Goal: Task Accomplishment & Management: Use online tool/utility

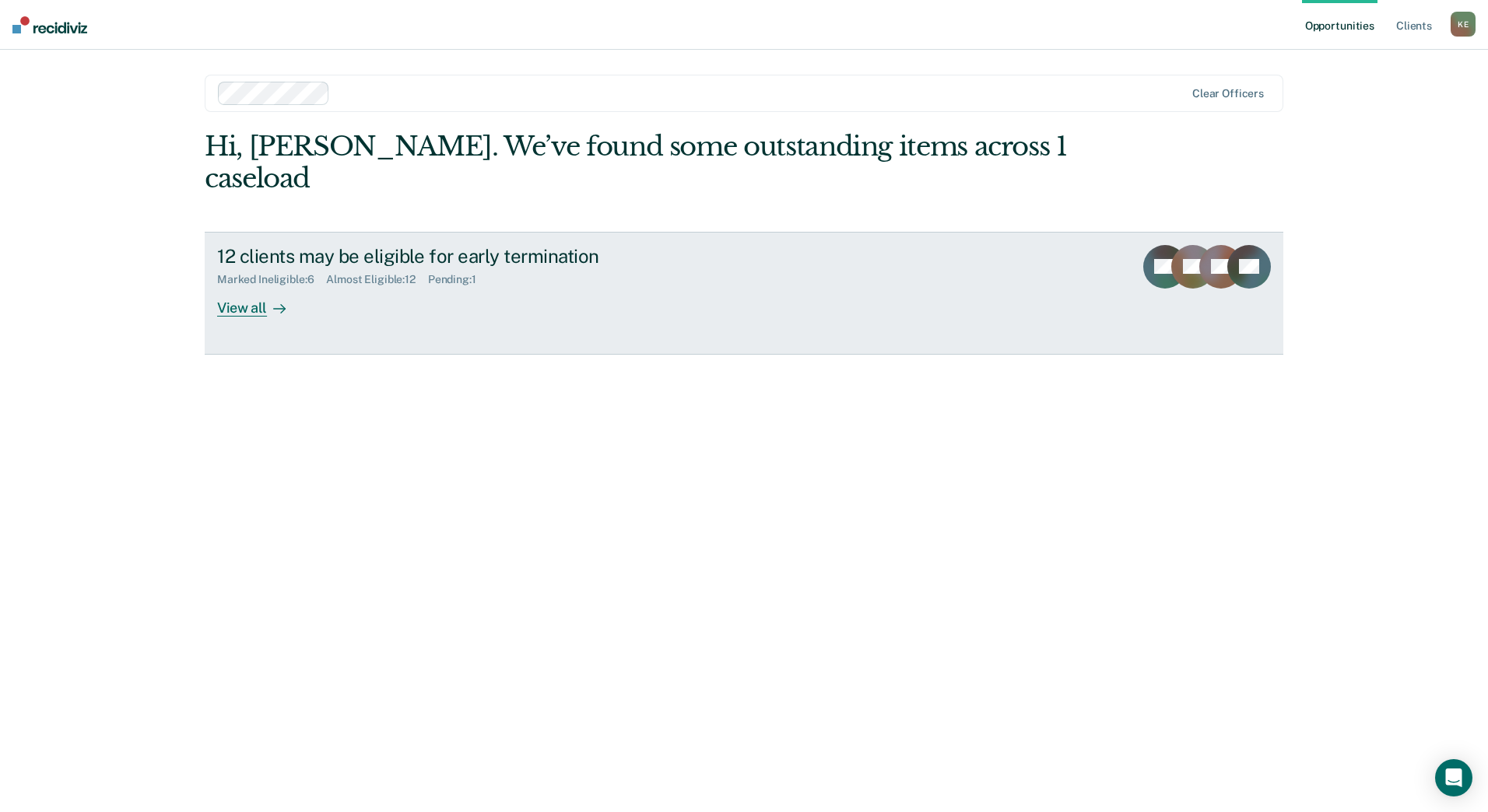
click at [263, 286] on div "View all" at bounding box center [261, 301] width 88 height 30
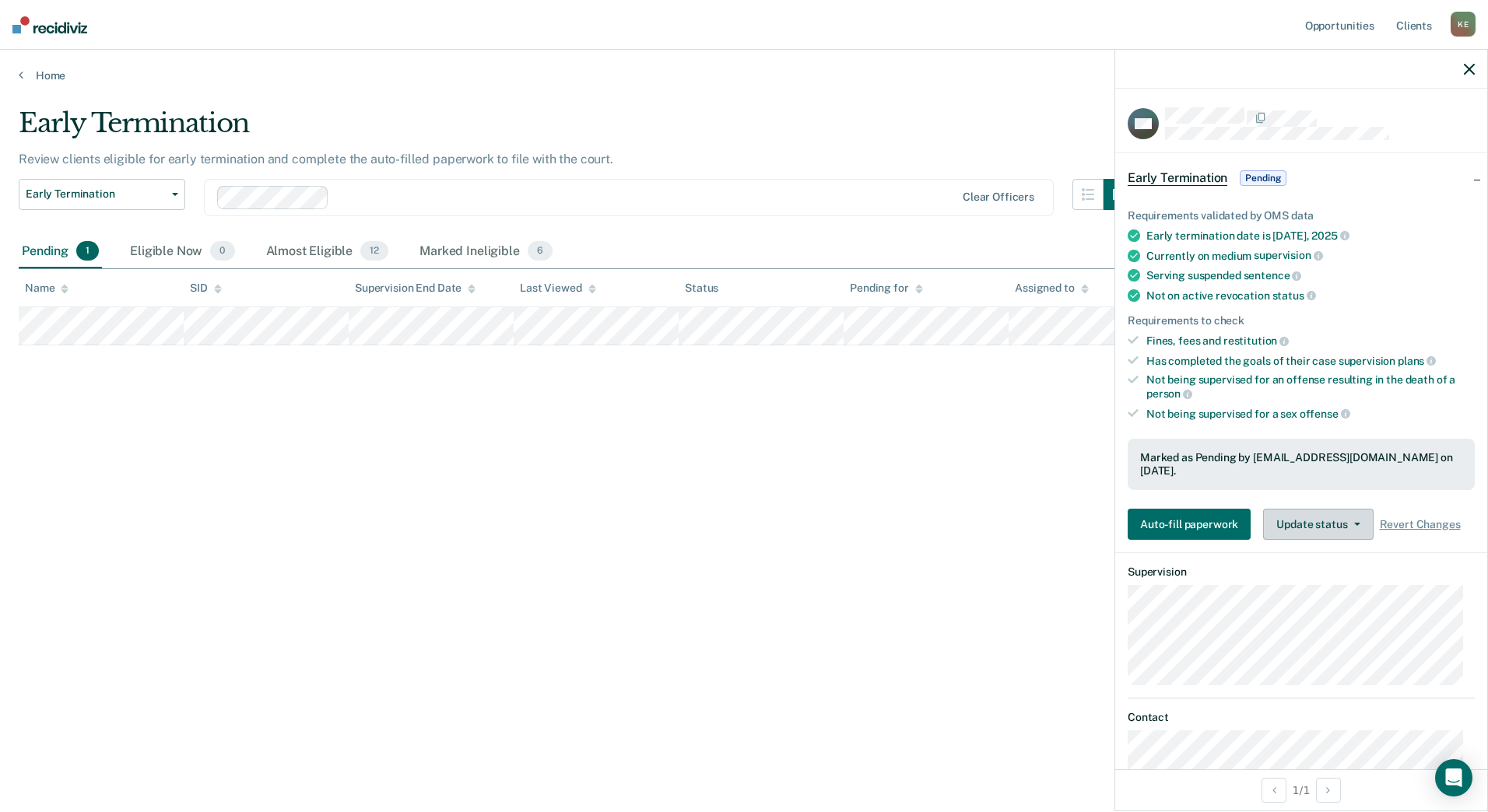
click at [1345, 524] on button "Update status" at bounding box center [1317, 524] width 110 height 31
click at [1327, 525] on button "Update status" at bounding box center [1317, 524] width 110 height 31
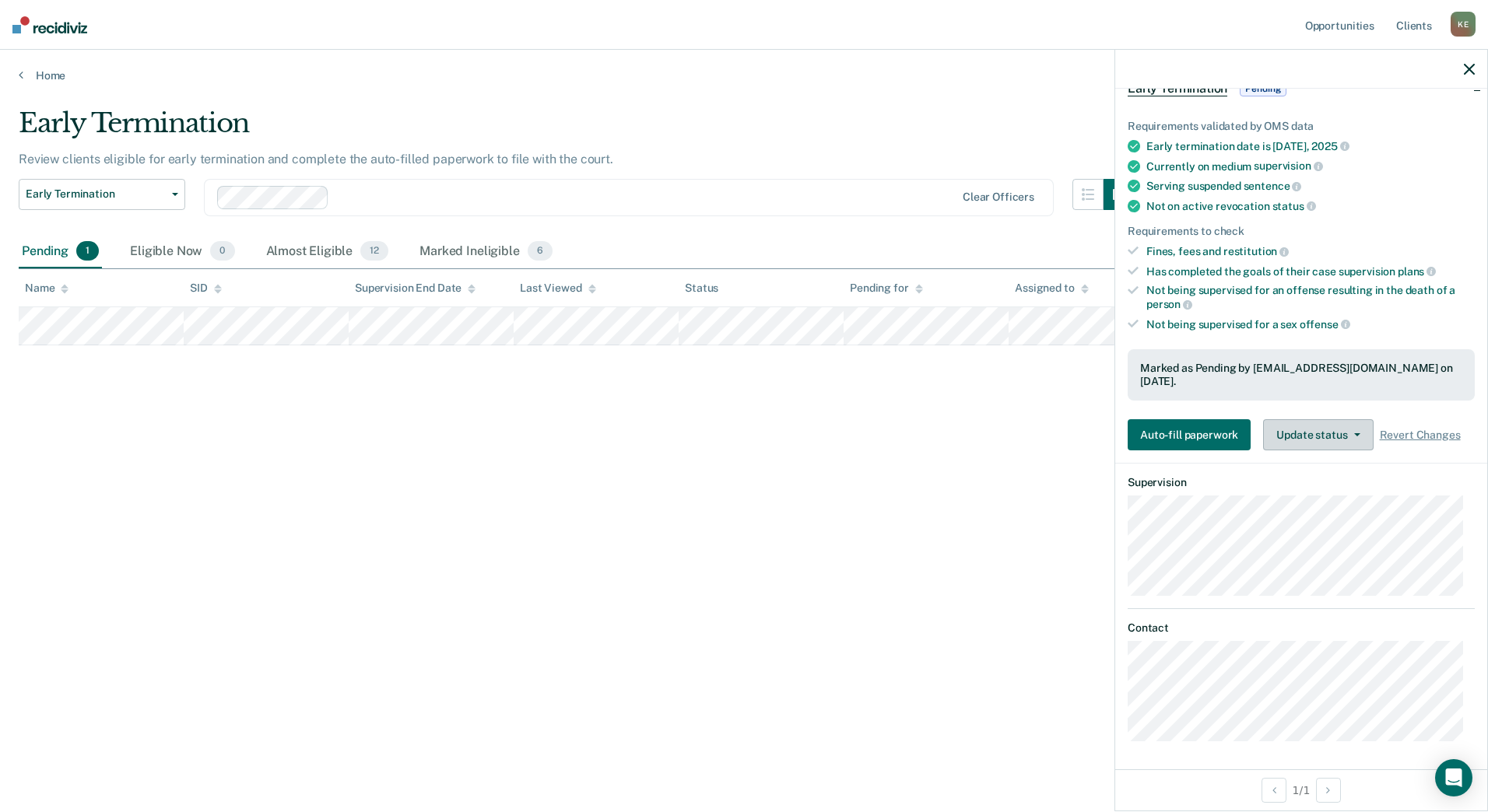
scroll to position [90, 0]
click at [931, 634] on div "Early Termination Review clients eligible for early termination and complete th…" at bounding box center [744, 401] width 1451 height 588
click at [478, 92] on main "Early Termination Review clients eligible for early termination and complete th…" at bounding box center [744, 445] width 1488 height 725
